Goal: Find specific page/section: Find specific page/section

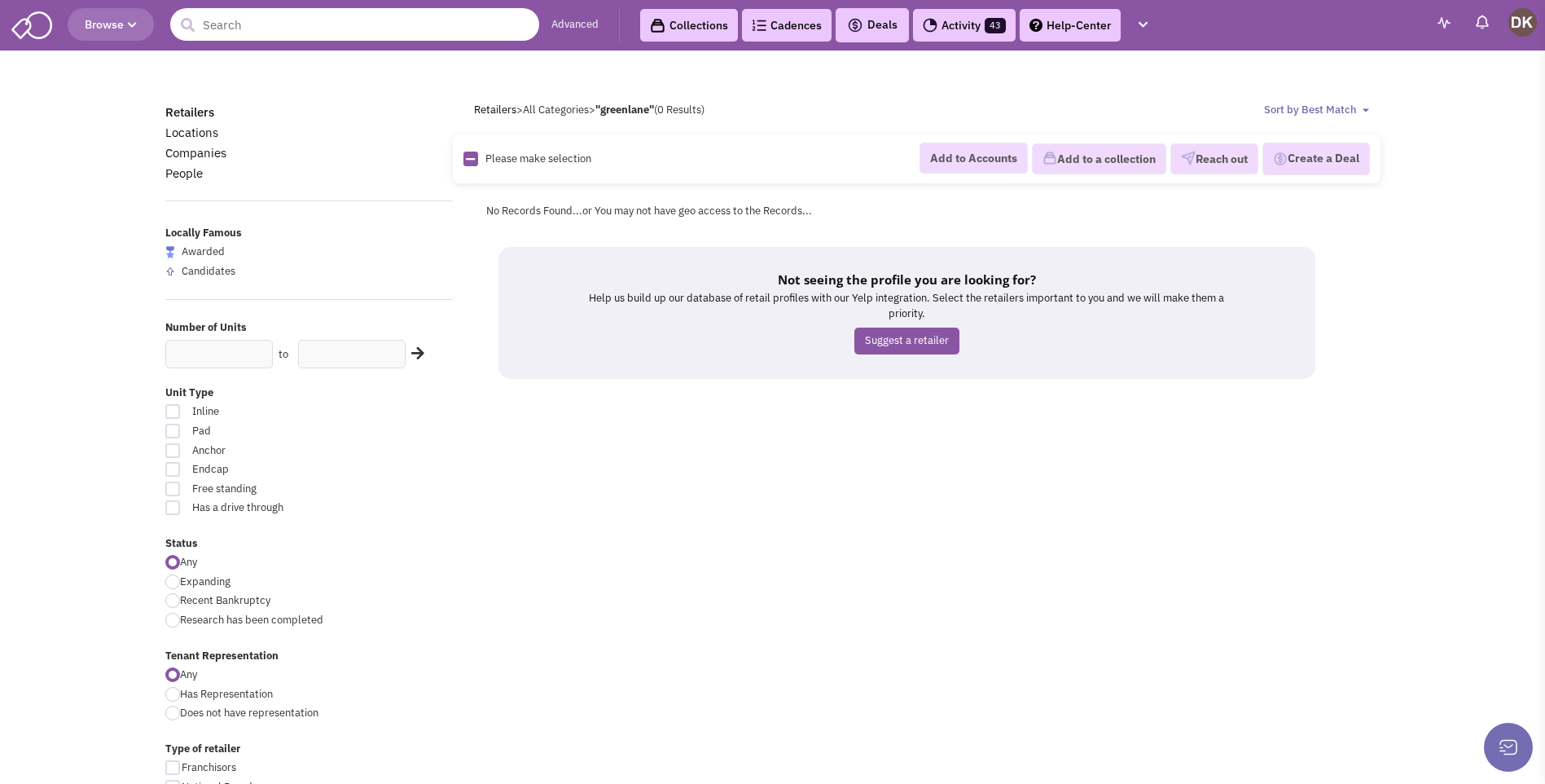
drag, startPoint x: 0, startPoint y: 0, endPoint x: 217, endPoint y: 30, distance: 219.1
click at [217, 30] on input "text" at bounding box center [355, 24] width 369 height 33
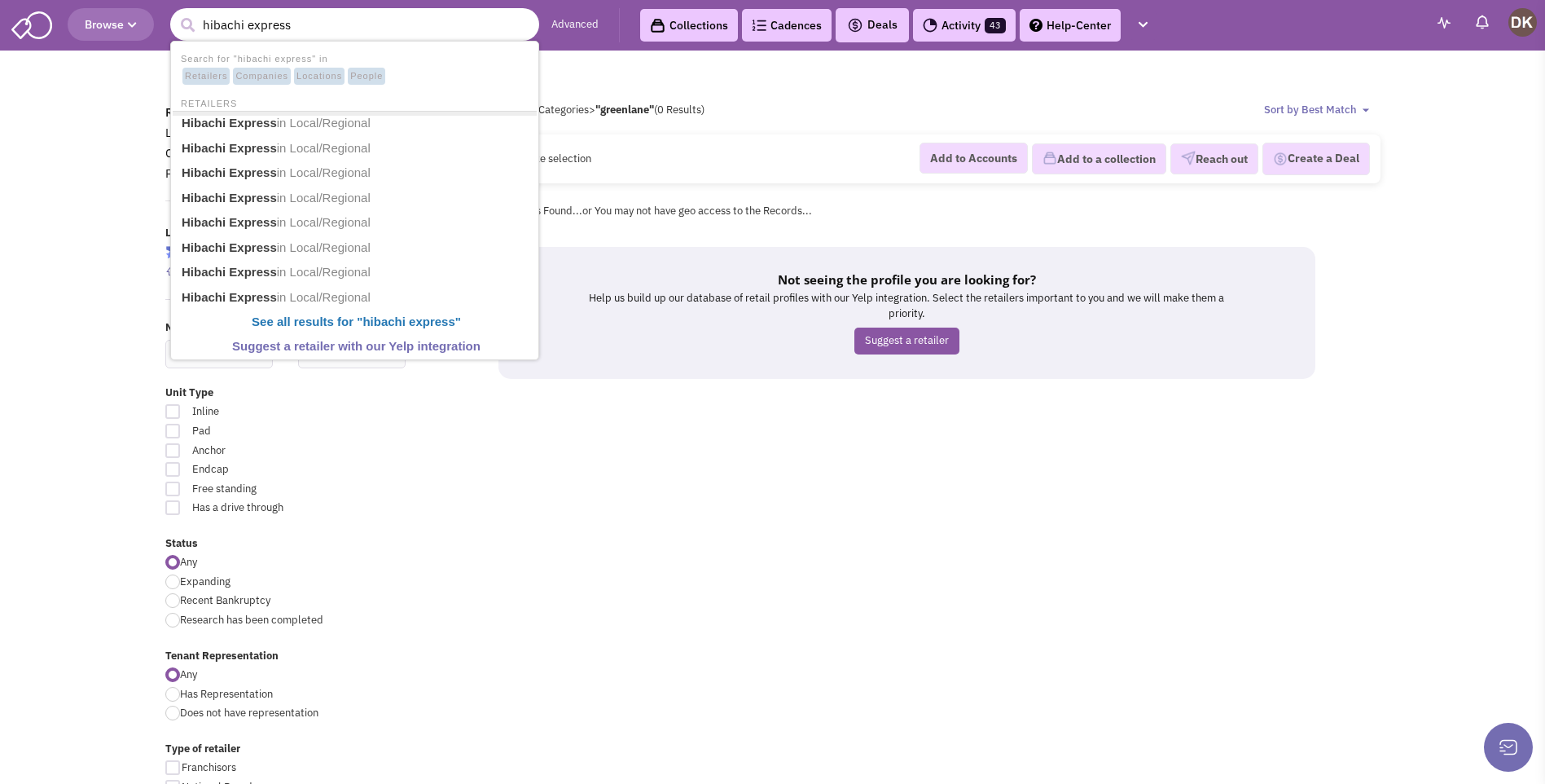
type input "hibachi express"
click at [175, 13] on button "submit" at bounding box center [186, 25] width 24 height 24
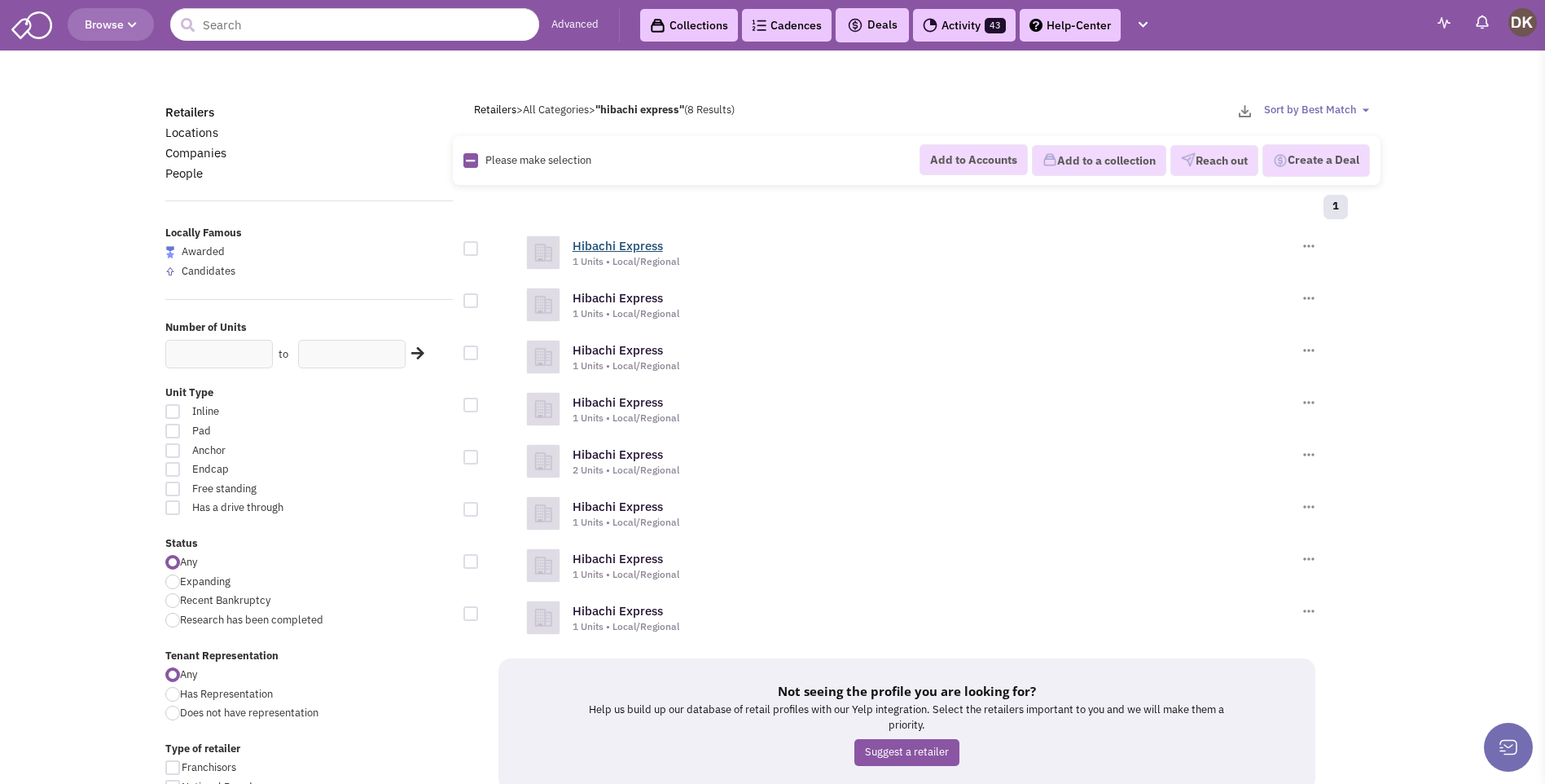
click at [610, 249] on link "Hibachi Express" at bounding box center [618, 246] width 90 height 15
